Goal: Task Accomplishment & Management: Understand process/instructions

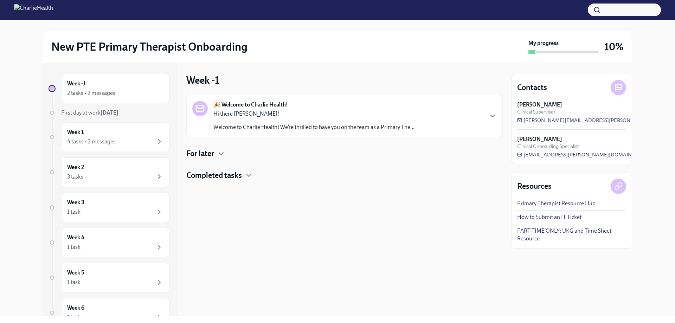
click at [227, 151] on div "For later" at bounding box center [344, 153] width 317 height 11
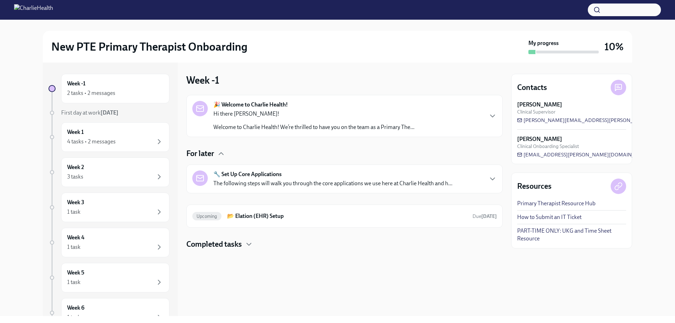
click at [486, 114] on div "🎉 Welcome to Charlie Health! Hi there [PERSON_NAME]! Welcome to Charlie Health!…" at bounding box center [344, 116] width 305 height 30
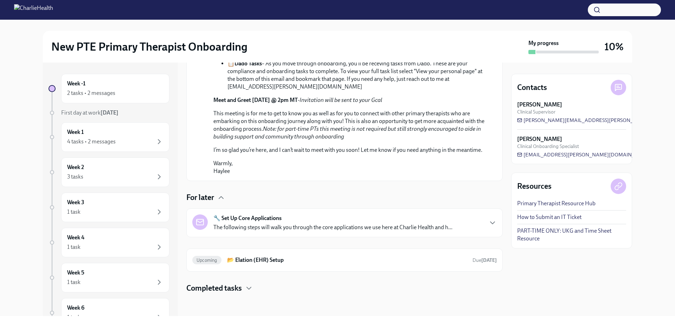
scroll to position [340, 0]
click at [483, 227] on div "🔧 Set Up Core Applications The following steps will walk you through the core a…" at bounding box center [344, 223] width 305 height 17
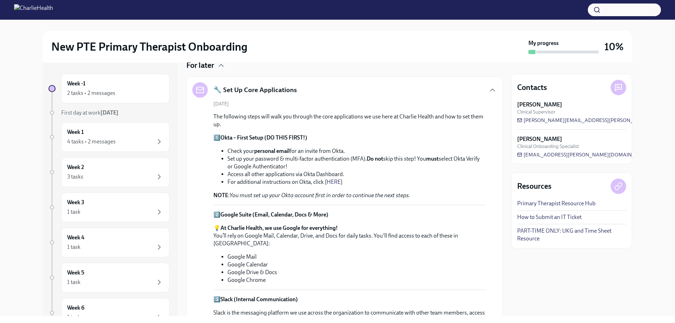
scroll to position [481, 0]
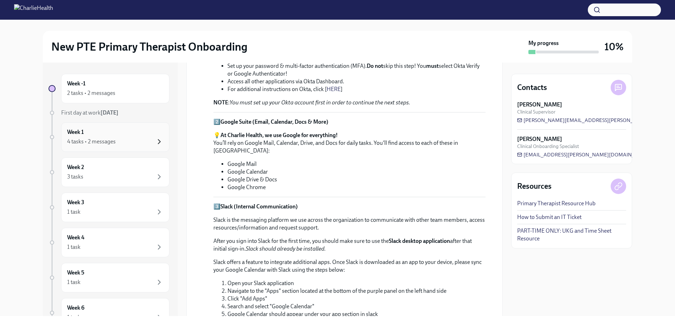
click at [155, 142] on icon "button" at bounding box center [159, 142] width 8 height 8
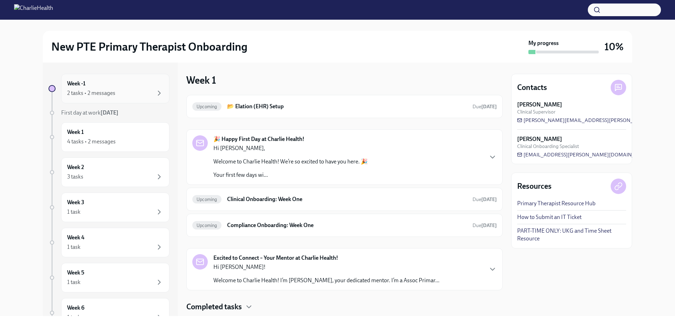
click at [145, 83] on div "Week -1 2 tasks • 2 messages" at bounding box center [115, 89] width 96 height 18
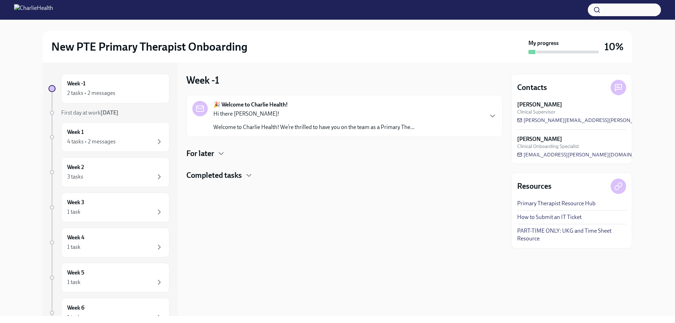
click at [228, 154] on div "For later" at bounding box center [344, 153] width 317 height 11
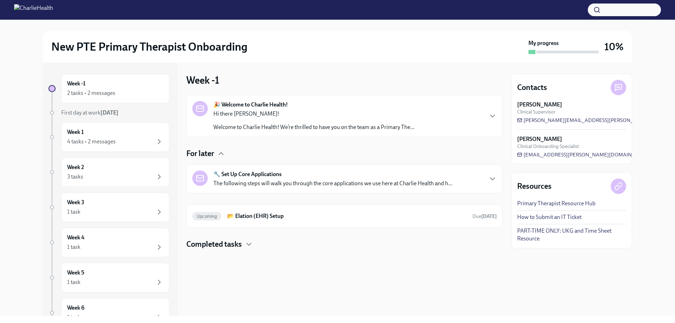
click at [486, 121] on div "🎉 Welcome to Charlie Health! Hi there [PERSON_NAME]! Welcome to Charlie Health!…" at bounding box center [344, 116] width 305 height 30
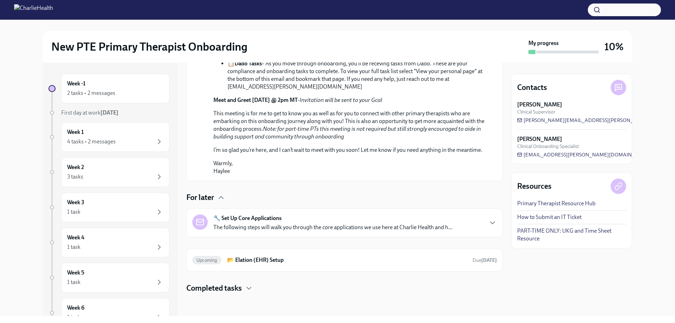
scroll to position [340, 0]
click at [486, 229] on div "🔧 Set Up Core Applications The following steps will walk you through the core a…" at bounding box center [344, 223] width 305 height 17
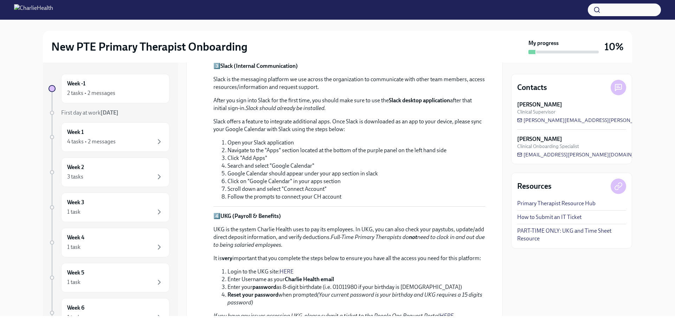
scroll to position [763, 0]
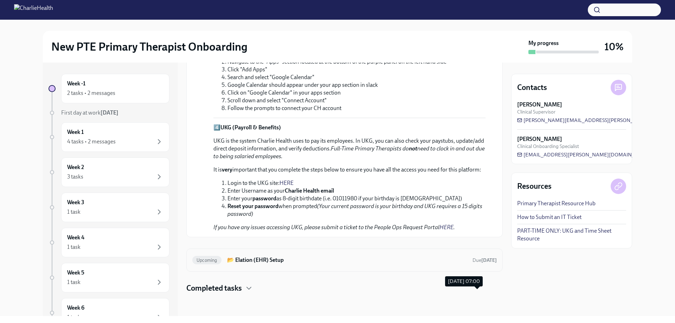
click at [487, 263] on strong "[DATE]" at bounding box center [489, 260] width 15 height 6
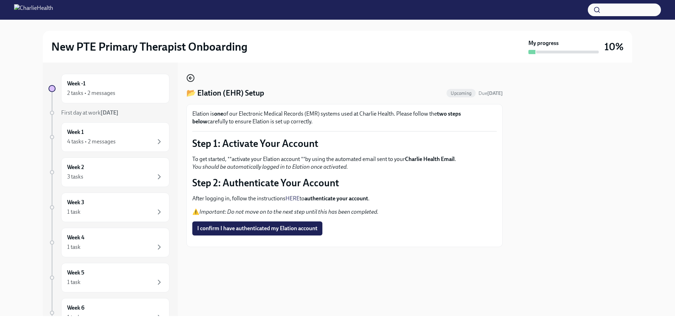
click at [193, 76] on circle "button" at bounding box center [190, 78] width 7 height 7
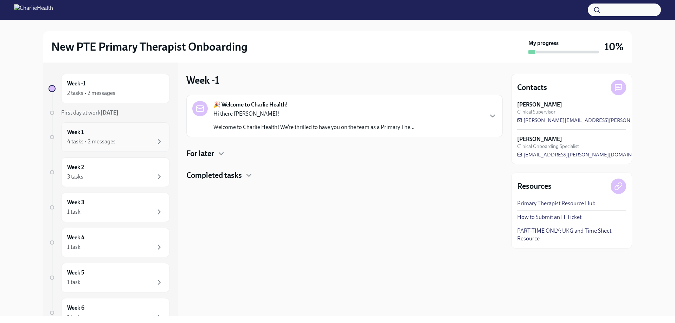
click at [135, 134] on div "Week 1 4 tasks • 2 messages" at bounding box center [115, 137] width 96 height 18
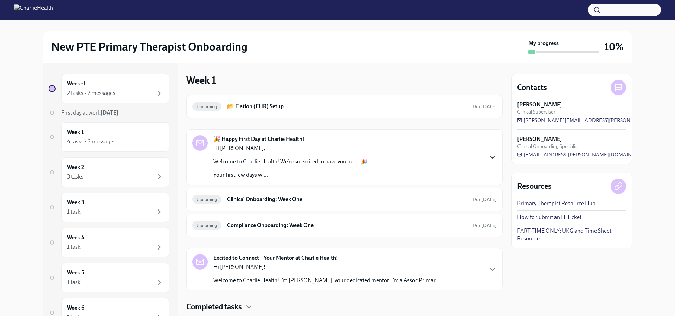
click at [489, 155] on icon "button" at bounding box center [493, 157] width 8 height 8
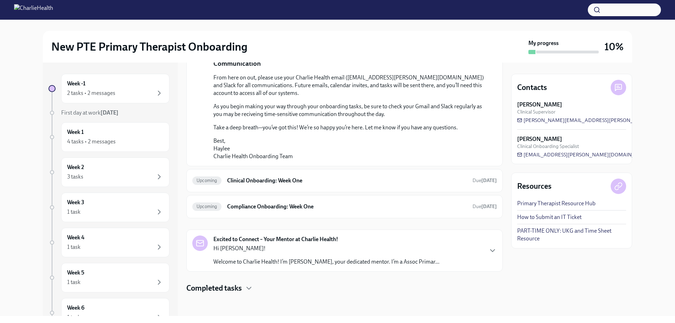
scroll to position [457, 0]
click at [485, 184] on strong "[DATE]" at bounding box center [489, 181] width 15 height 6
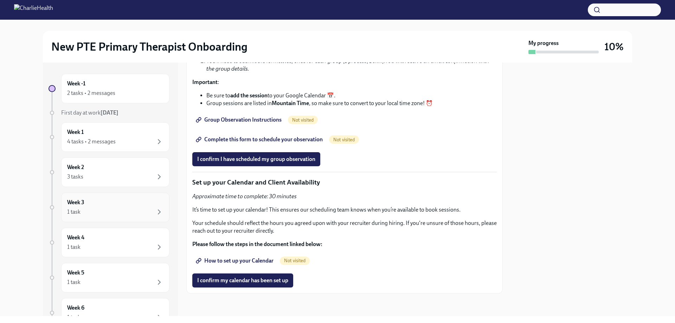
scroll to position [35, 0]
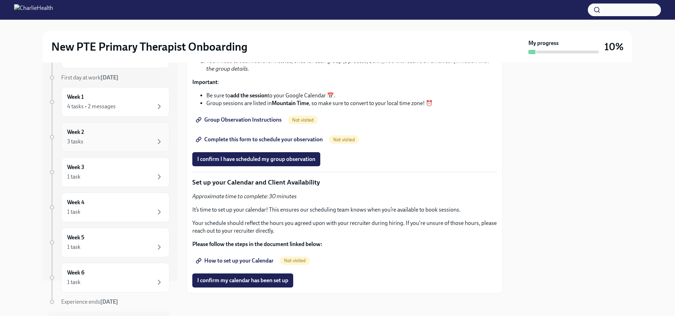
click at [78, 135] on h6 "Week 2" at bounding box center [75, 132] width 17 height 8
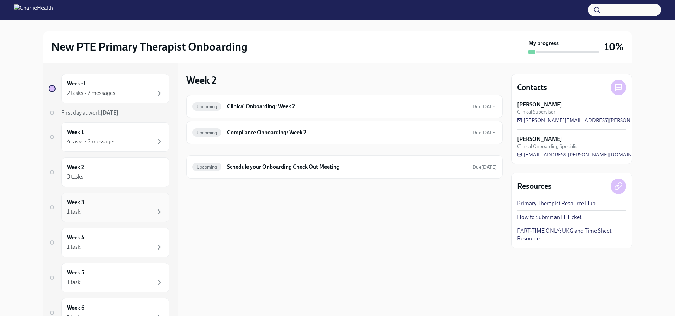
click at [76, 207] on div "Week 3 1 task" at bounding box center [115, 208] width 96 height 18
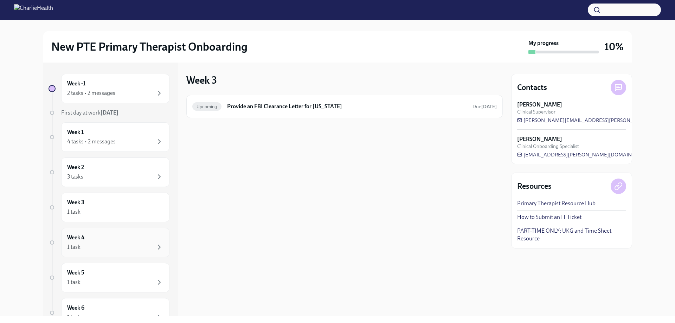
click at [76, 238] on h6 "Week 4" at bounding box center [75, 238] width 17 height 8
click at [88, 281] on div "1 task" at bounding box center [115, 282] width 96 height 8
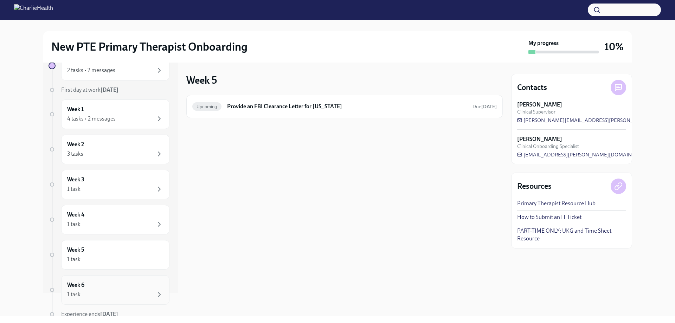
scroll to position [35, 0]
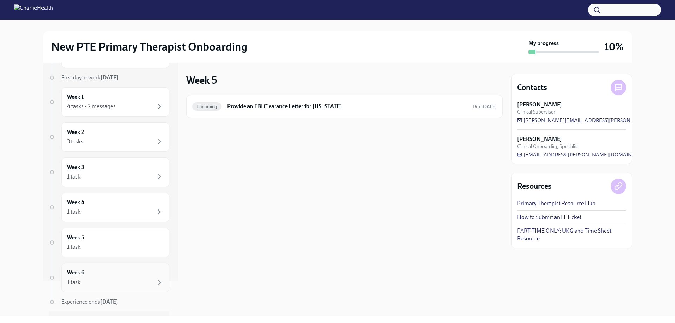
click at [90, 276] on div "Week 6 1 task" at bounding box center [115, 278] width 96 height 18
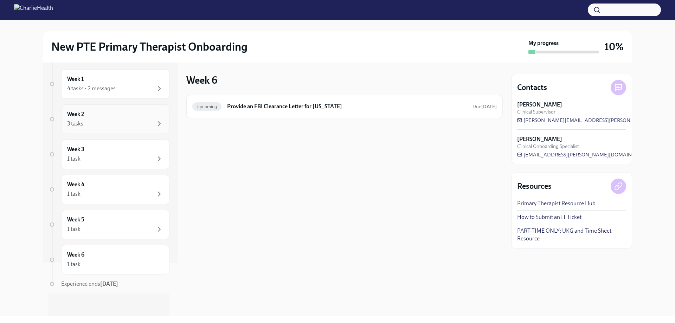
click at [104, 119] on div "Week 2 3 tasks" at bounding box center [115, 119] width 96 height 18
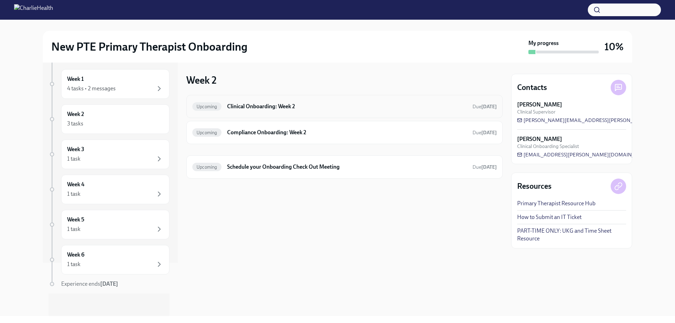
click at [426, 111] on div "Upcoming Clinical Onboarding: Week 2 Due [DATE]" at bounding box center [344, 106] width 305 height 11
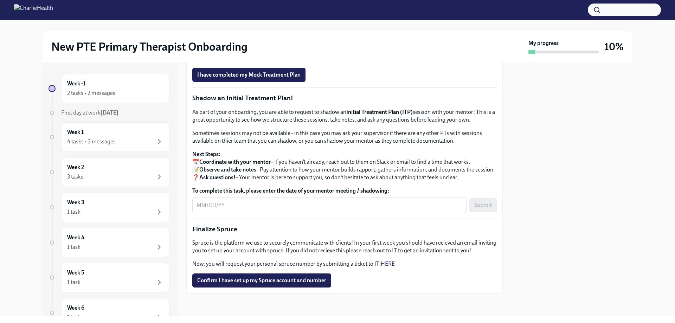
scroll to position [715, 0]
click at [89, 140] on div "4 tasks • 2 messages" at bounding box center [91, 142] width 49 height 8
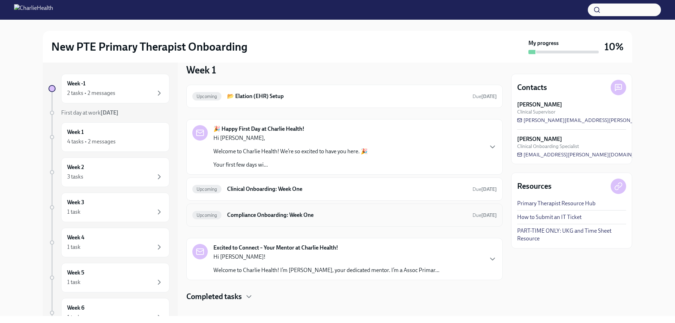
scroll to position [19, 0]
